Goal: Task Accomplishment & Management: Use online tool/utility

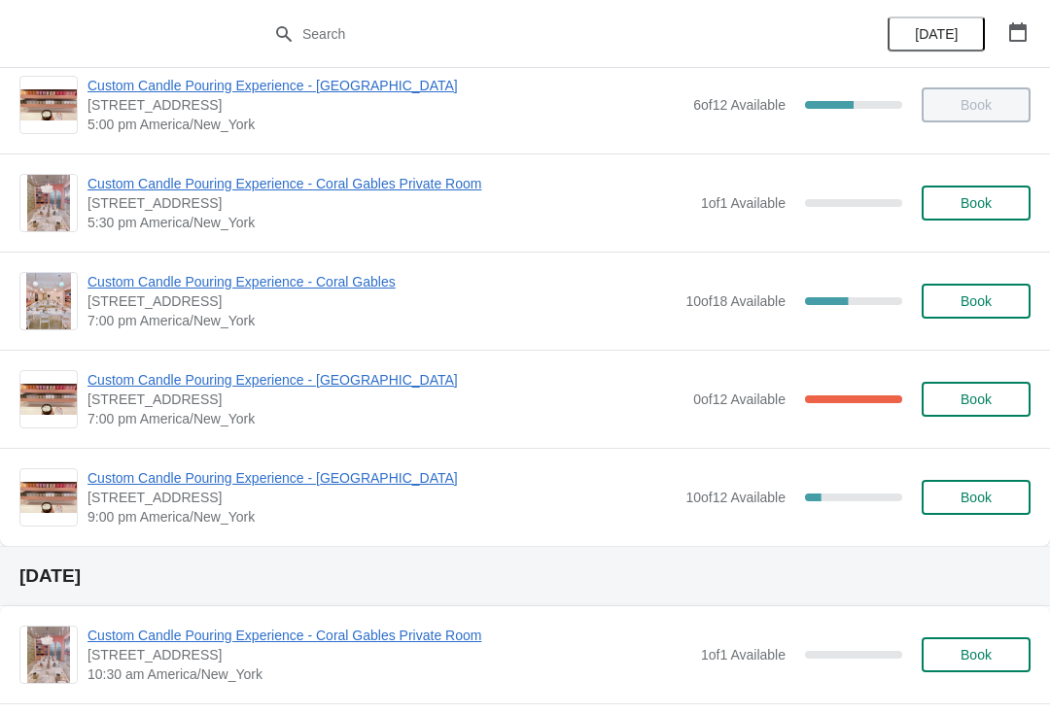
scroll to position [1006, 0]
click at [375, 388] on span "Custom Candle Pouring Experience - [GEOGRAPHIC_DATA]" at bounding box center [385, 380] width 596 height 19
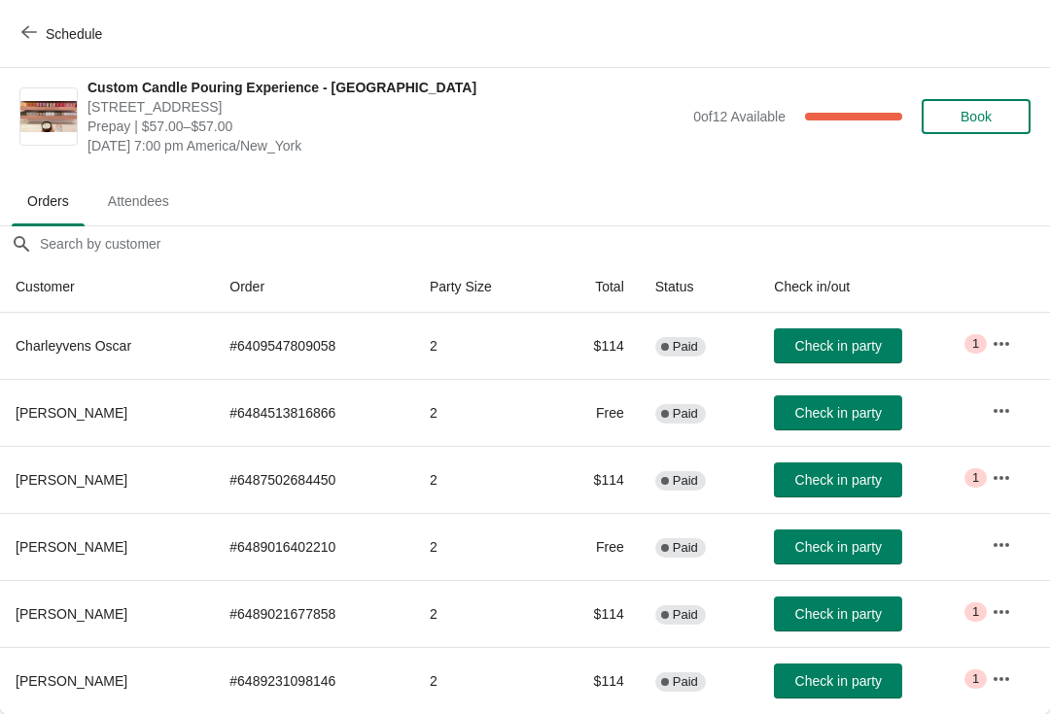
scroll to position [10, 0]
click at [846, 483] on span "Check in party" at bounding box center [838, 480] width 87 height 16
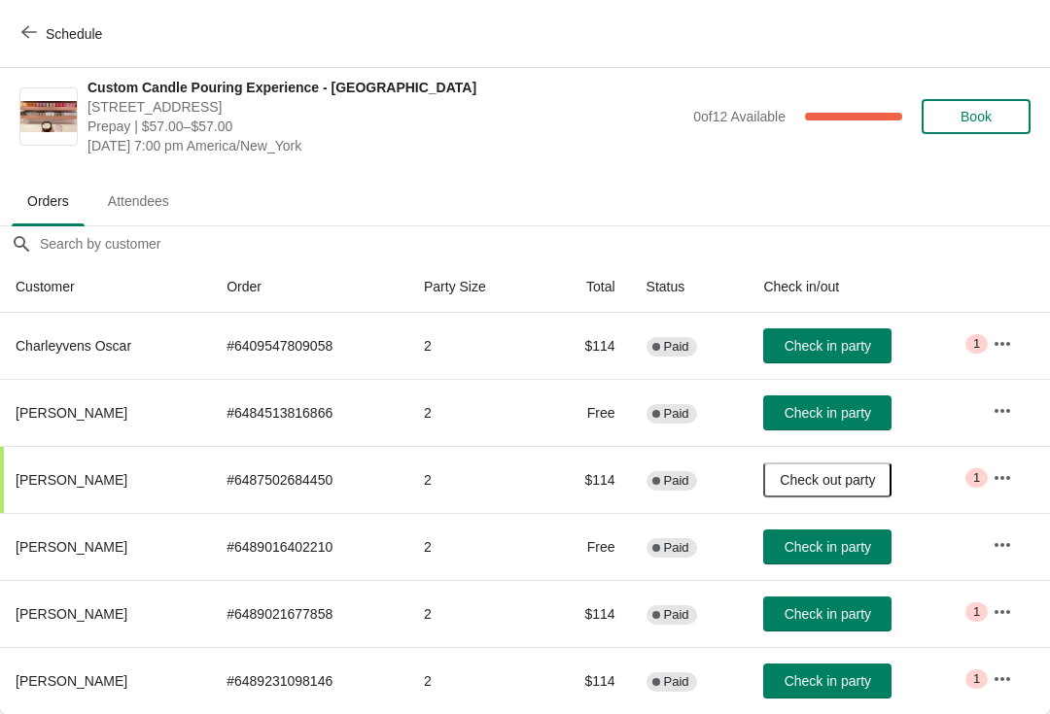
click at [828, 545] on span "Check in party" at bounding box center [827, 548] width 87 height 16
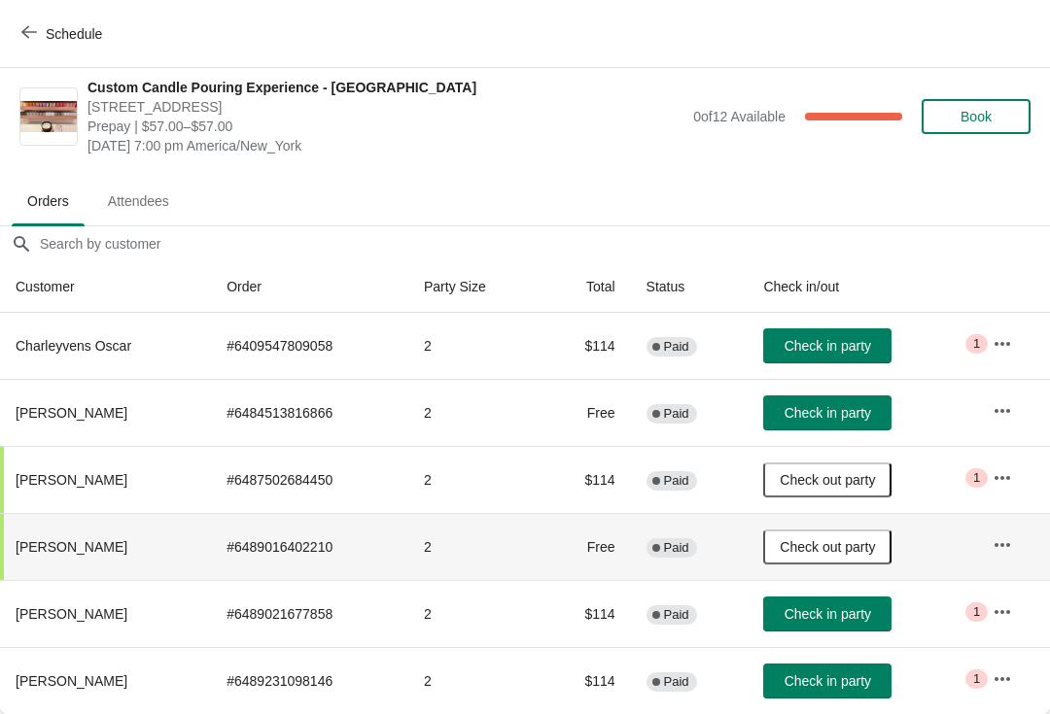
click at [838, 631] on button "Check in party" at bounding box center [827, 614] width 128 height 35
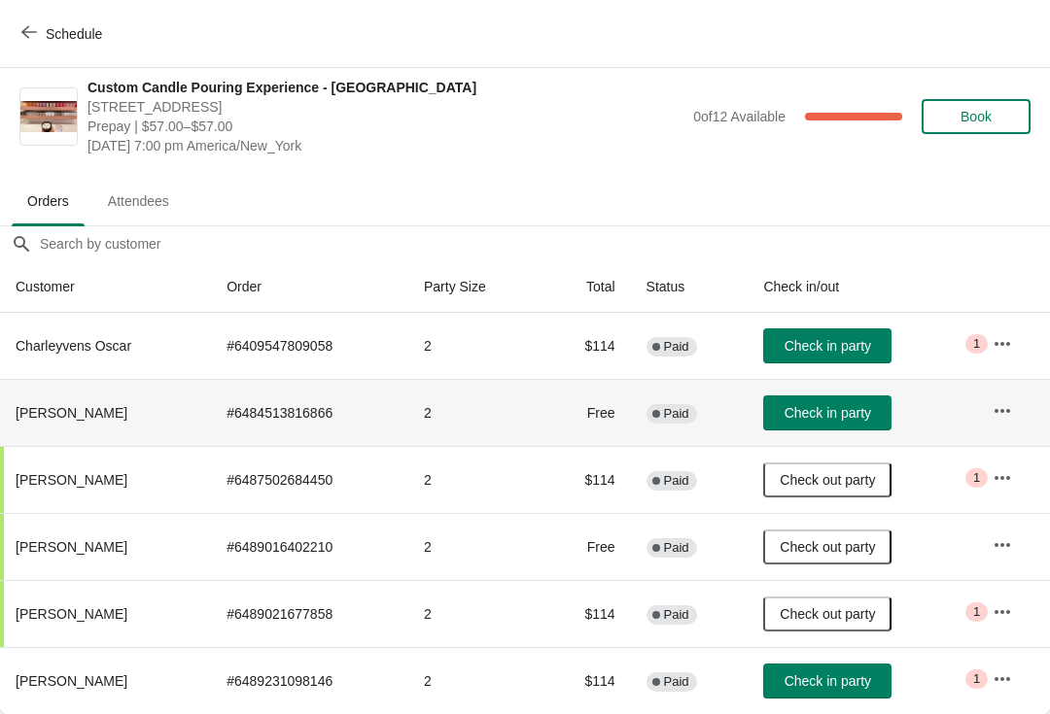
click at [90, 417] on span "[PERSON_NAME]" at bounding box center [72, 413] width 112 height 16
click at [1005, 419] on icon "button" at bounding box center [1001, 410] width 19 height 19
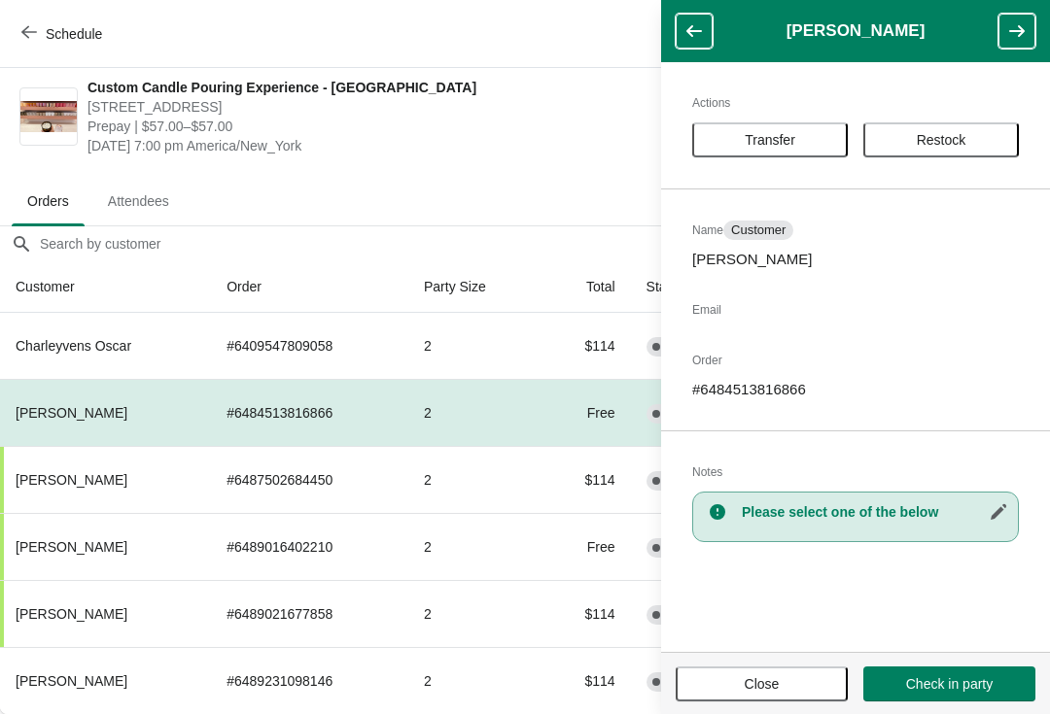
click at [766, 395] on p "# 6484513816866" at bounding box center [855, 389] width 327 height 19
click at [775, 396] on p "# 6484513816866" at bounding box center [855, 389] width 327 height 19
copy p "# 6484513816866"
click at [770, 682] on span "Close" at bounding box center [762, 685] width 35 height 16
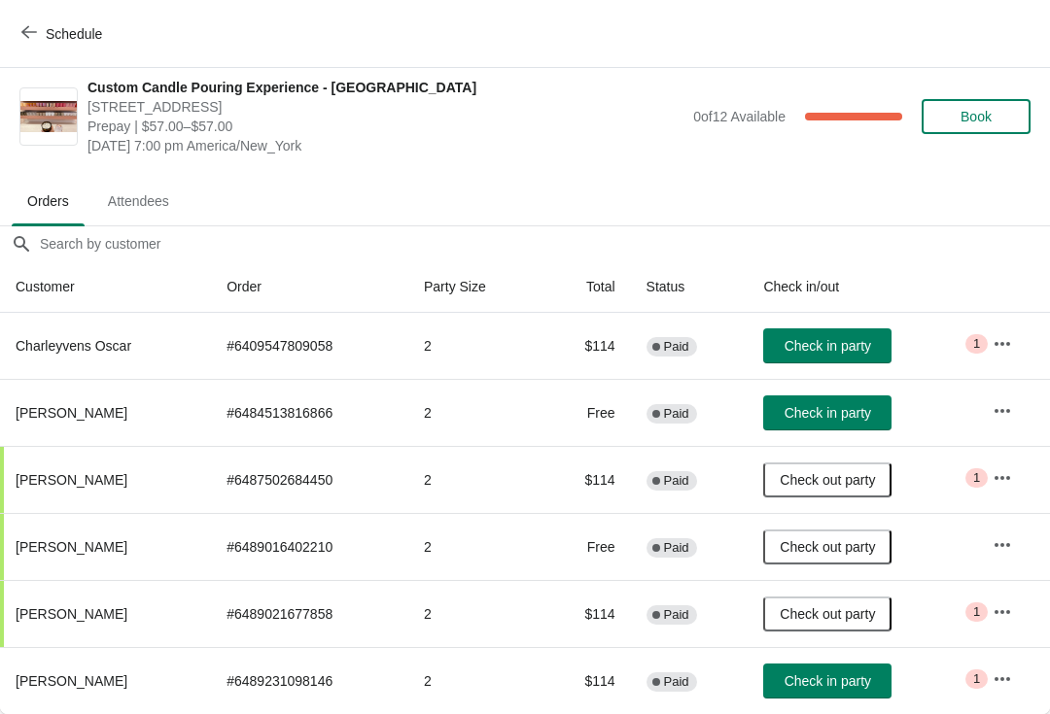
click at [822, 696] on button "Check in party" at bounding box center [827, 681] width 128 height 35
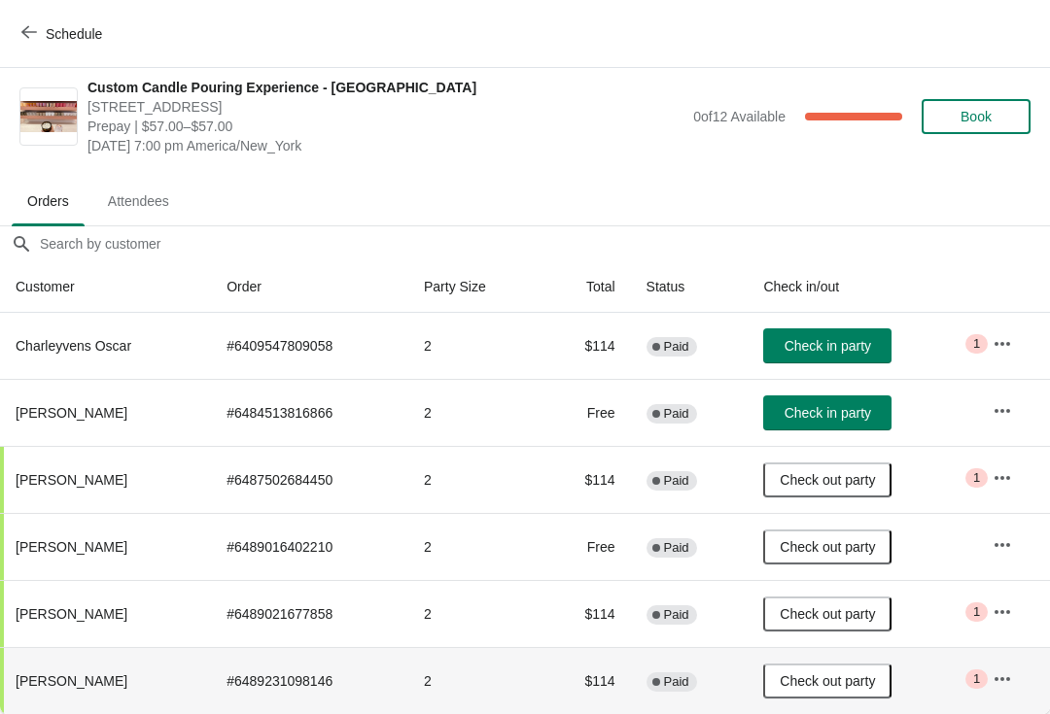
click at [789, 428] on button "Check in party" at bounding box center [827, 413] width 128 height 35
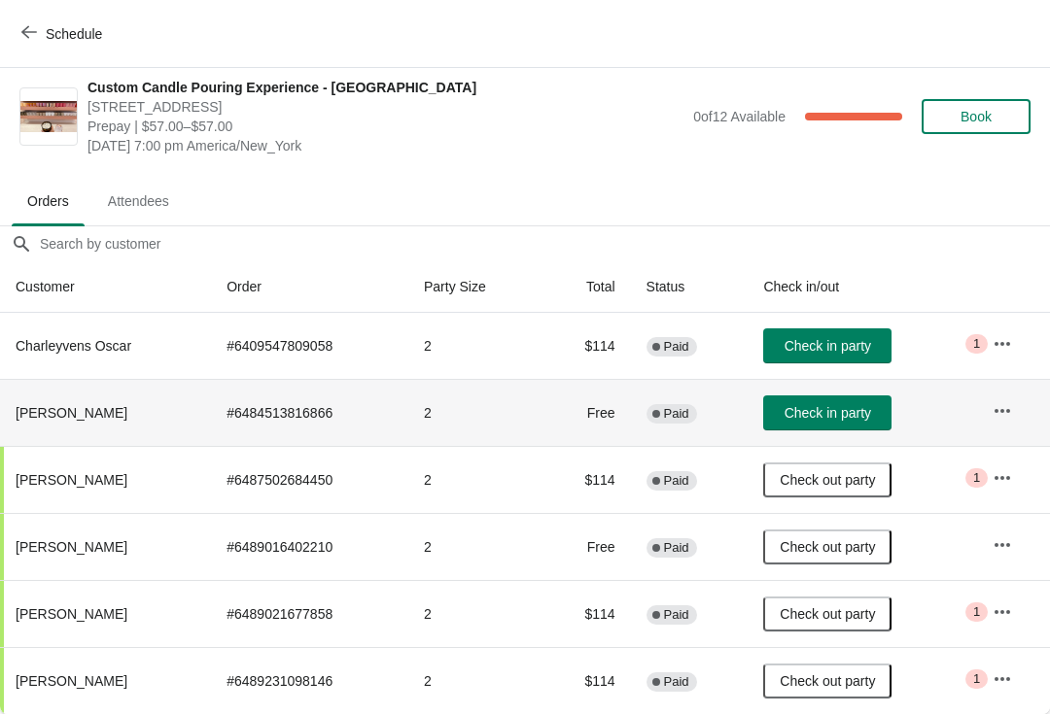
click at [834, 429] on button "Check in party" at bounding box center [827, 413] width 128 height 35
click at [845, 416] on span "Check in party" at bounding box center [827, 413] width 87 height 16
click at [1010, 334] on icon "button" at bounding box center [1001, 343] width 19 height 19
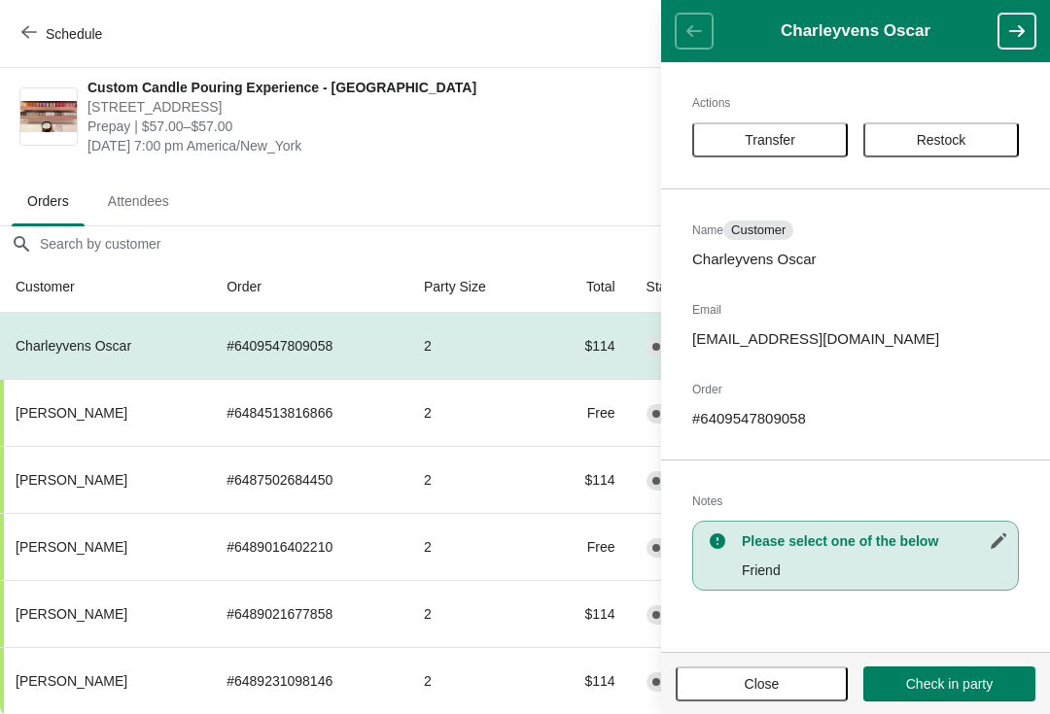
click at [742, 142] on span "Transfer" at bounding box center [770, 140] width 121 height 16
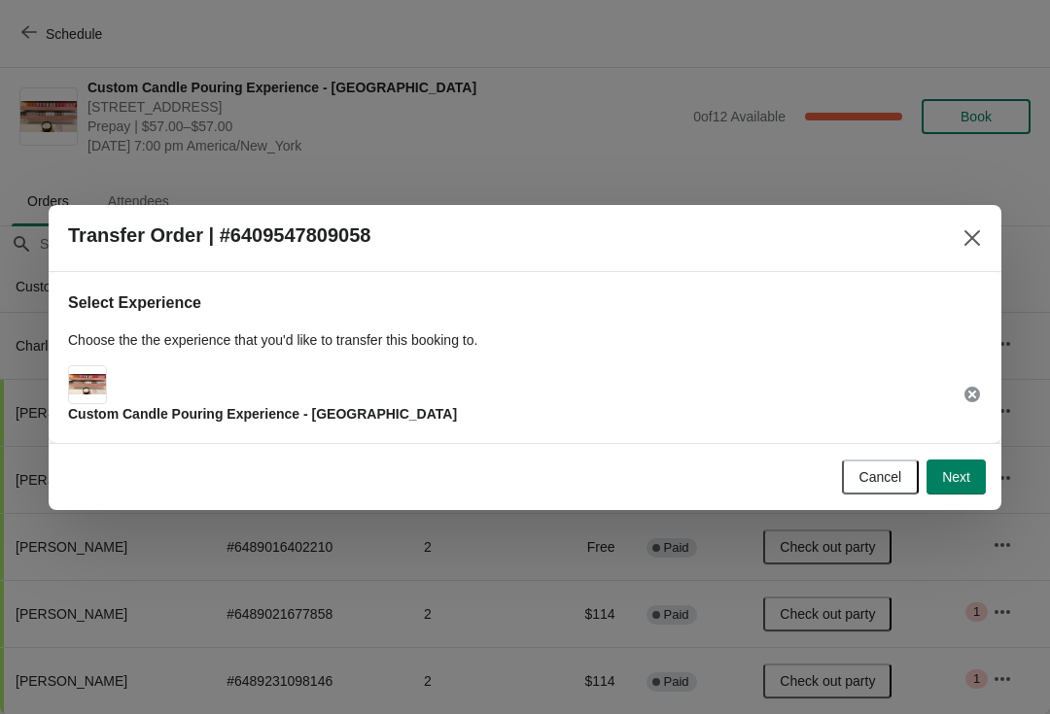
click at [959, 477] on span "Next" at bounding box center [956, 478] width 28 height 16
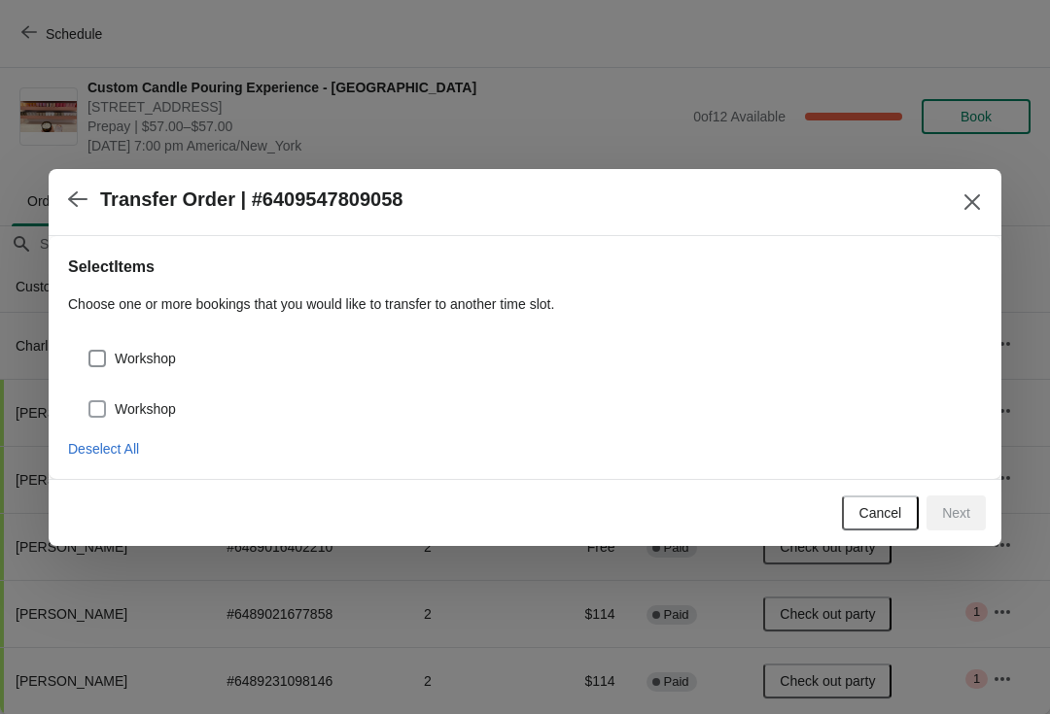
click at [83, 360] on div "Workshop" at bounding box center [525, 351] width 914 height 43
click at [93, 357] on span at bounding box center [96, 358] width 17 height 17
click at [89, 351] on input "Workshop" at bounding box center [88, 350] width 1 height 1
checkbox input "true"
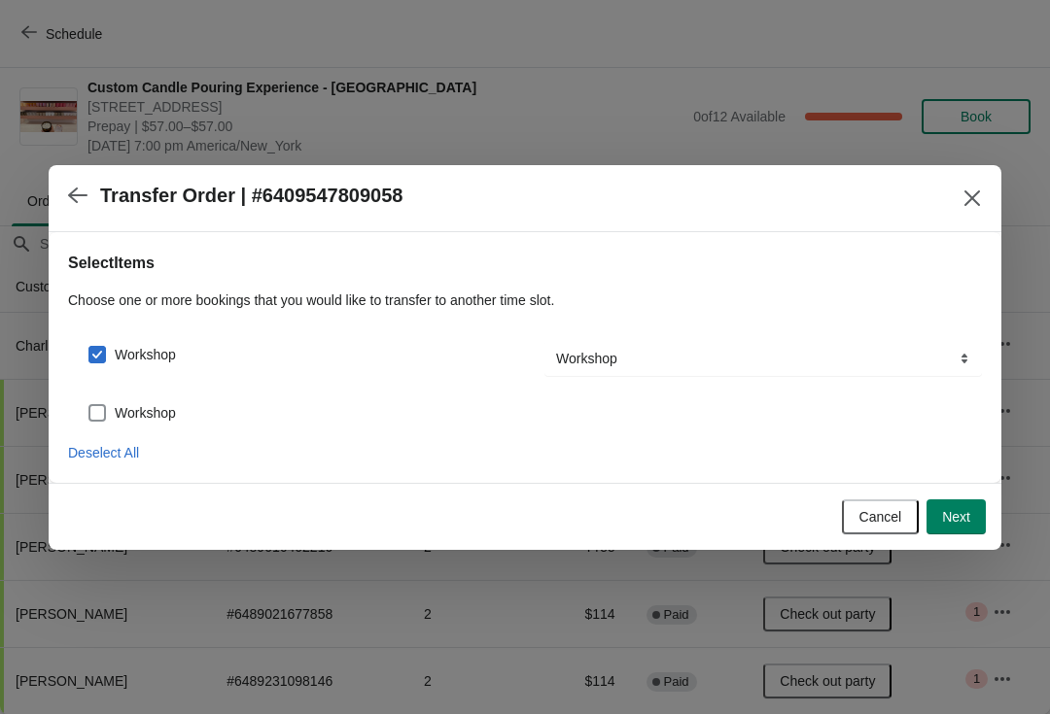
click at [93, 414] on span at bounding box center [96, 412] width 17 height 17
click at [89, 405] on input "Workshop" at bounding box center [88, 404] width 1 height 1
checkbox input "true"
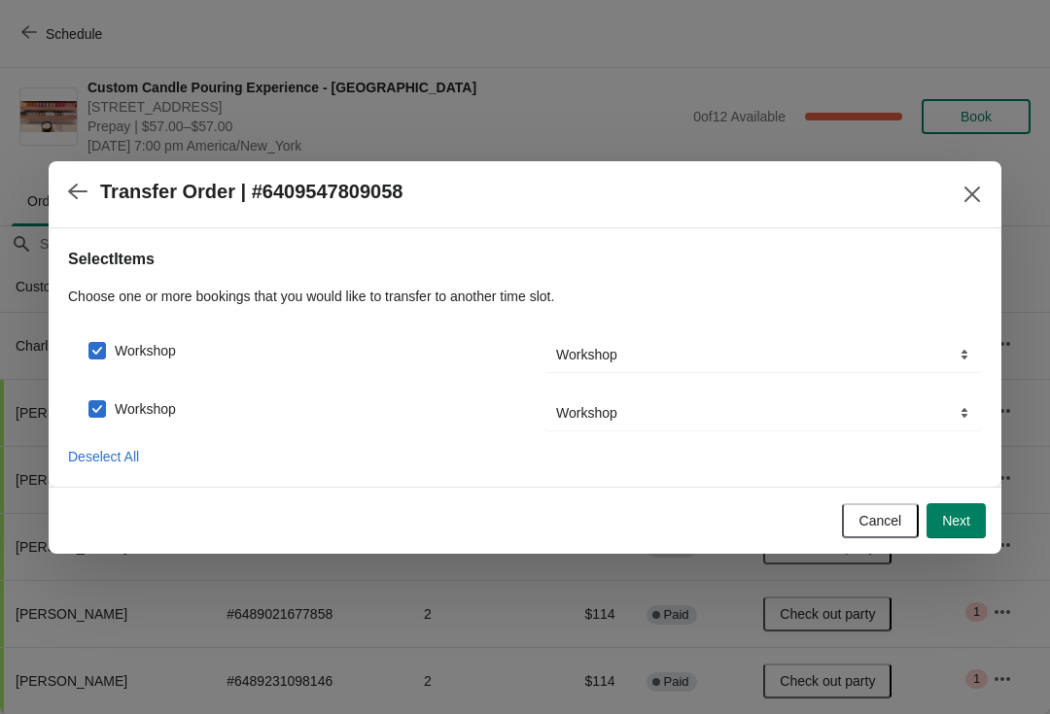
click at [954, 508] on button "Next" at bounding box center [955, 521] width 59 height 35
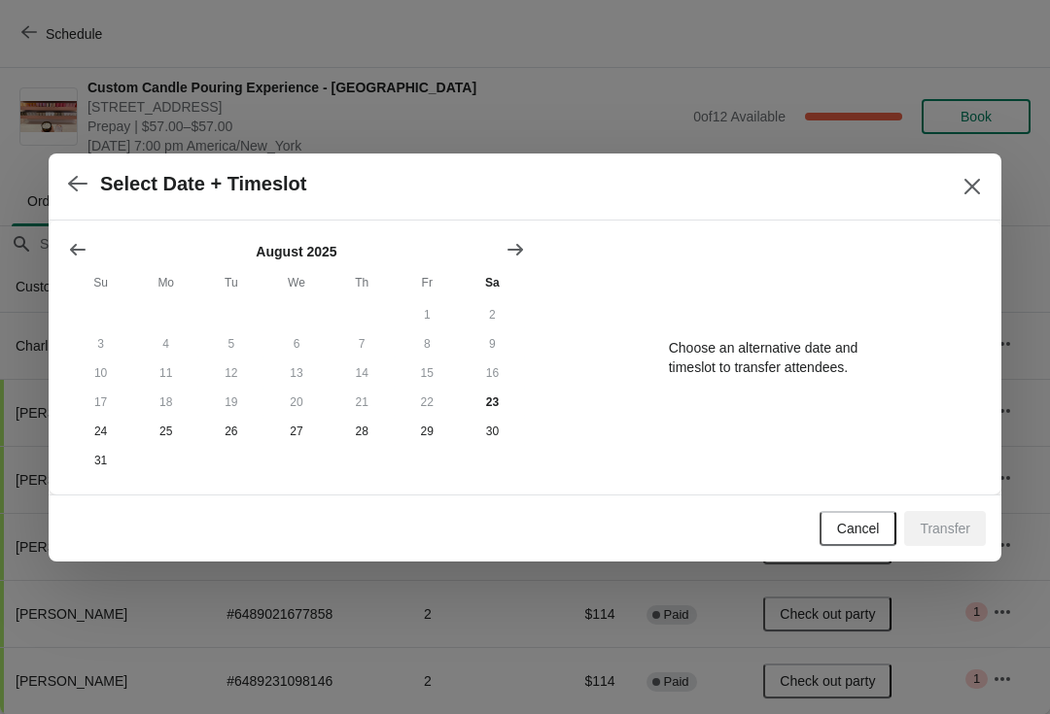
click at [946, 546] on div "Transfer" at bounding box center [945, 528] width 82 height 35
click at [485, 407] on button "23" at bounding box center [492, 402] width 65 height 29
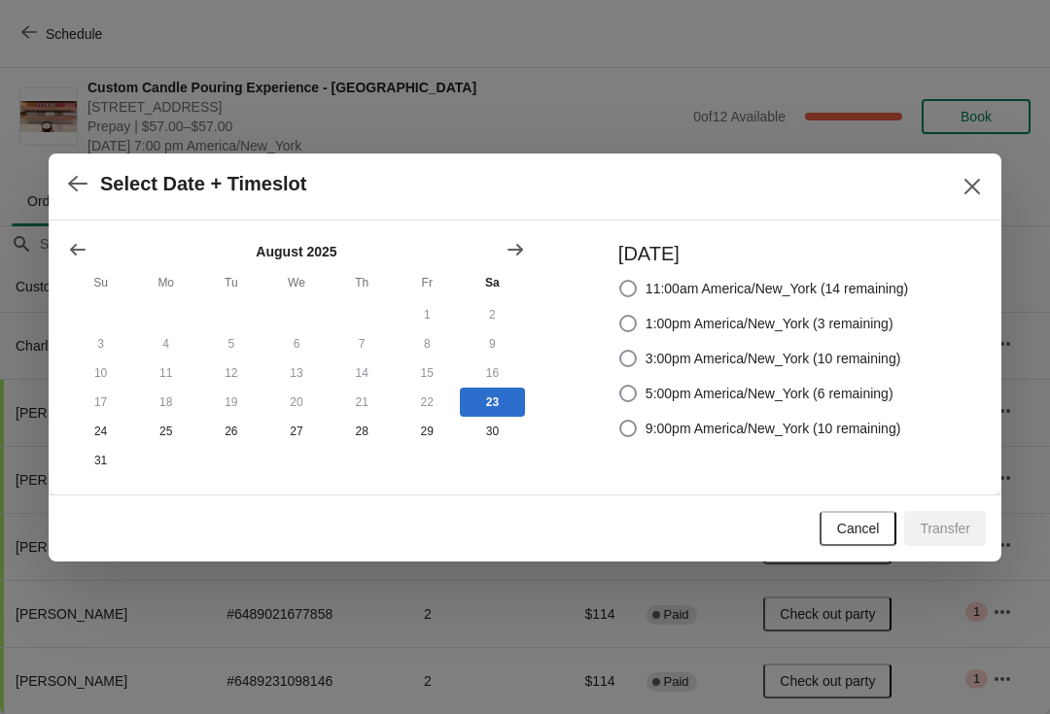
click at [628, 438] on label "9:00pm America/New_York (10 remaining)" at bounding box center [759, 428] width 283 height 27
click at [620, 421] on input "9:00pm America/New_York (10 remaining)" at bounding box center [619, 420] width 1 height 1
radio input "true"
click at [954, 546] on button "Transfer" at bounding box center [945, 528] width 82 height 35
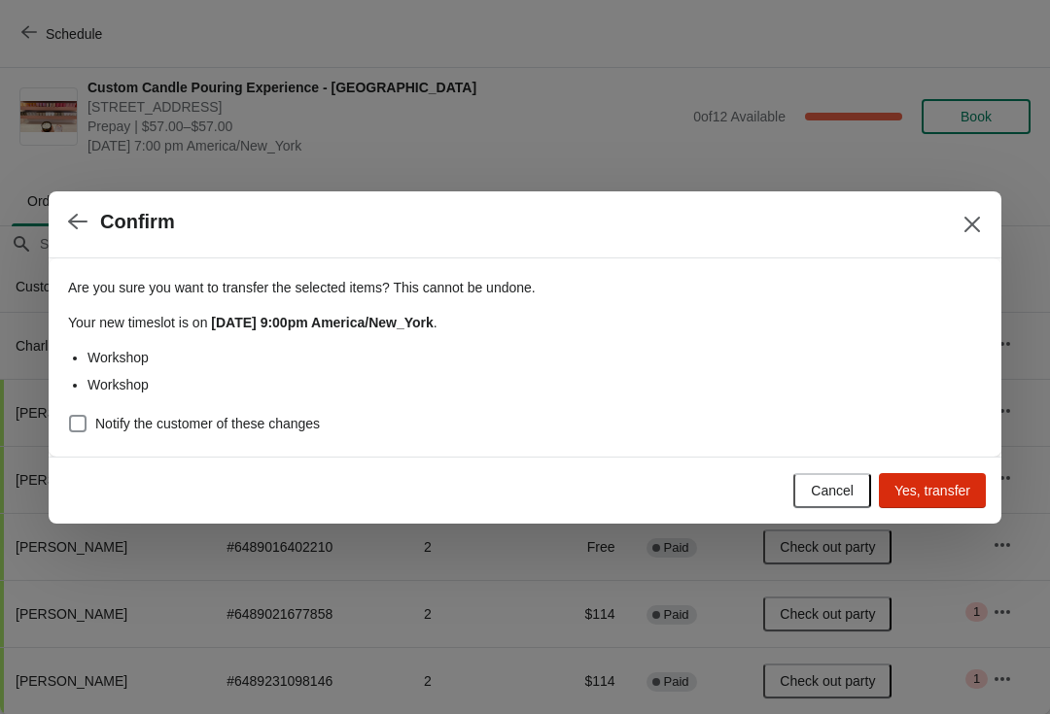
click at [939, 490] on span "Yes, transfer" at bounding box center [932, 491] width 76 height 16
